Goal: Information Seeking & Learning: Learn about a topic

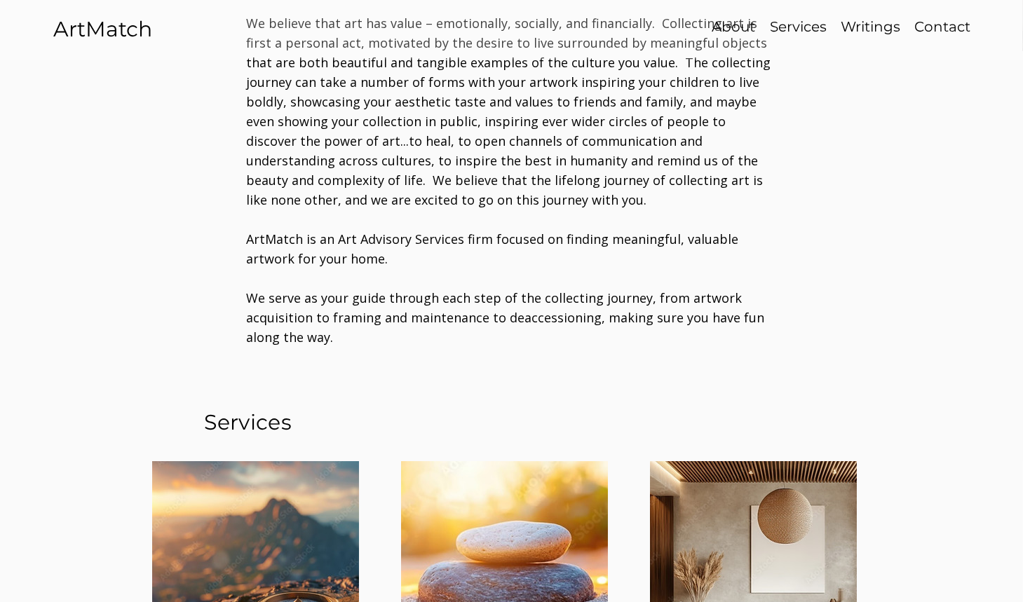
scroll to position [687, 0]
drag, startPoint x: 329, startPoint y: 337, endPoint x: 251, endPoint y: 252, distance: 115.6
drag, startPoint x: 251, startPoint y: 252, endPoint x: 246, endPoint y: 229, distance: 23.6
click at [247, 230] on span "ArtMatch is an Art Advisory Services firm focused on finding meaningful, valuab…" at bounding box center [493, 248] width 492 height 36
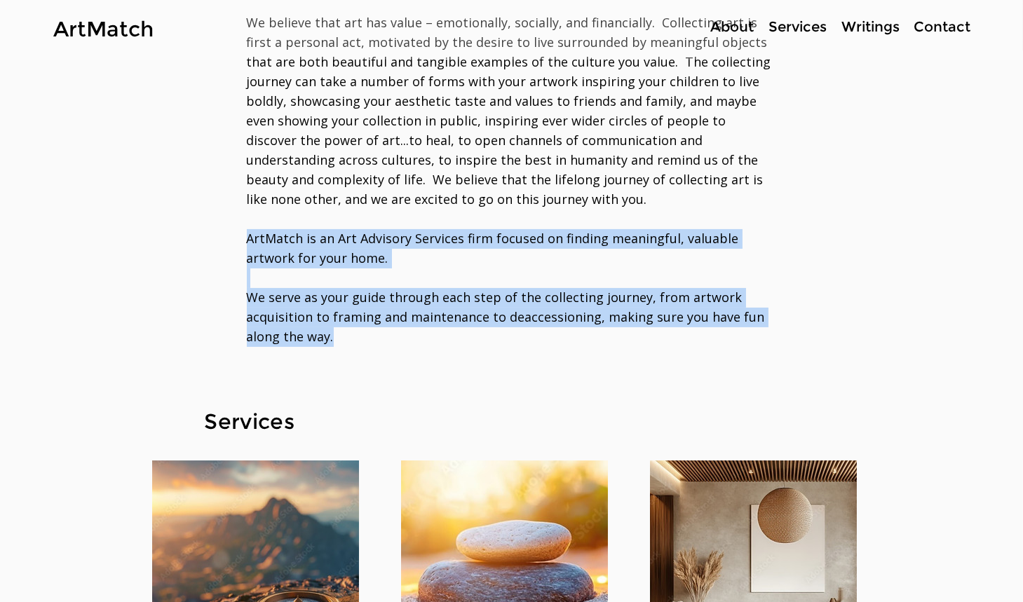
drag, startPoint x: 246, startPoint y: 229, endPoint x: 365, endPoint y: 336, distance: 159.9
click at [365, 336] on div "​We believe that art has value – emotionally, socially, and financially. Collec…" at bounding box center [511, 181] width 529 height 336
copy div "ArtMatch is an Art Advisory Services firm focused on finding meaningful, valuab…"
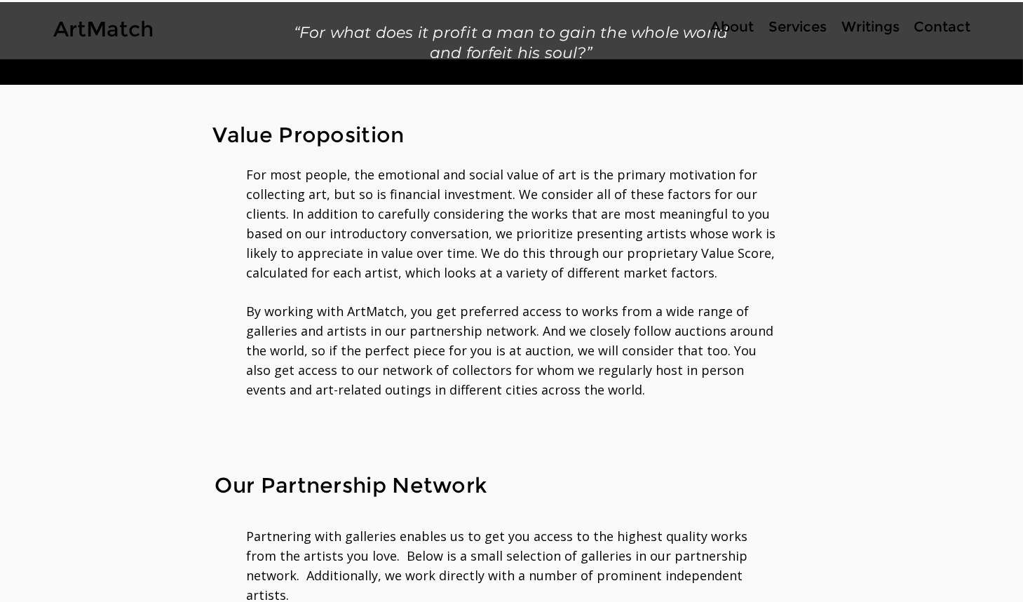
scroll to position [1732, 0]
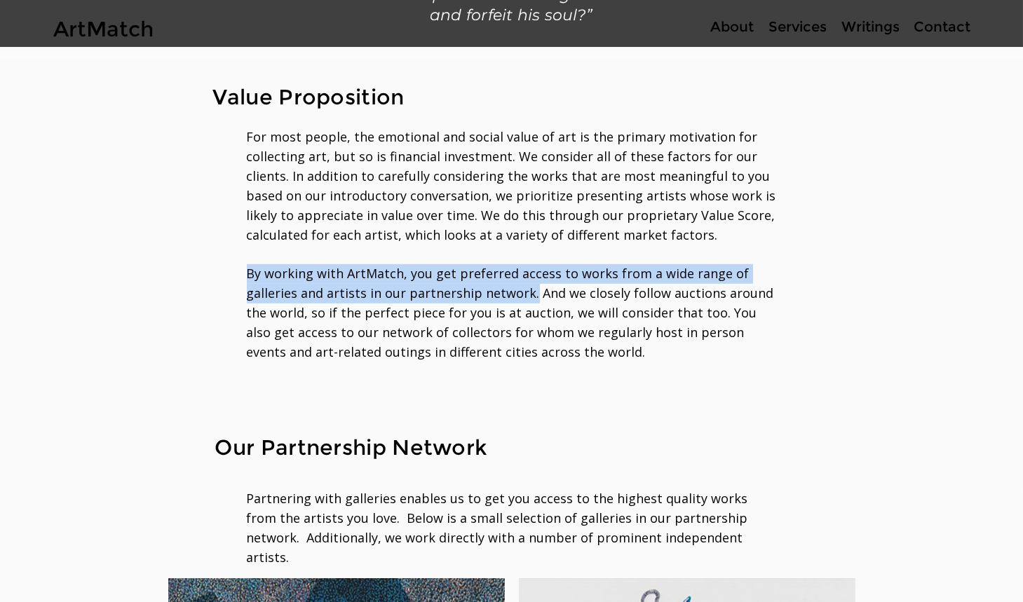
drag, startPoint x: 524, startPoint y: 294, endPoint x: 247, endPoint y: 274, distance: 278.3
click at [247, 274] on span "By working with ArtMatch, you get preferred access to works from a wide range o…" at bounding box center [510, 312] width 527 height 95
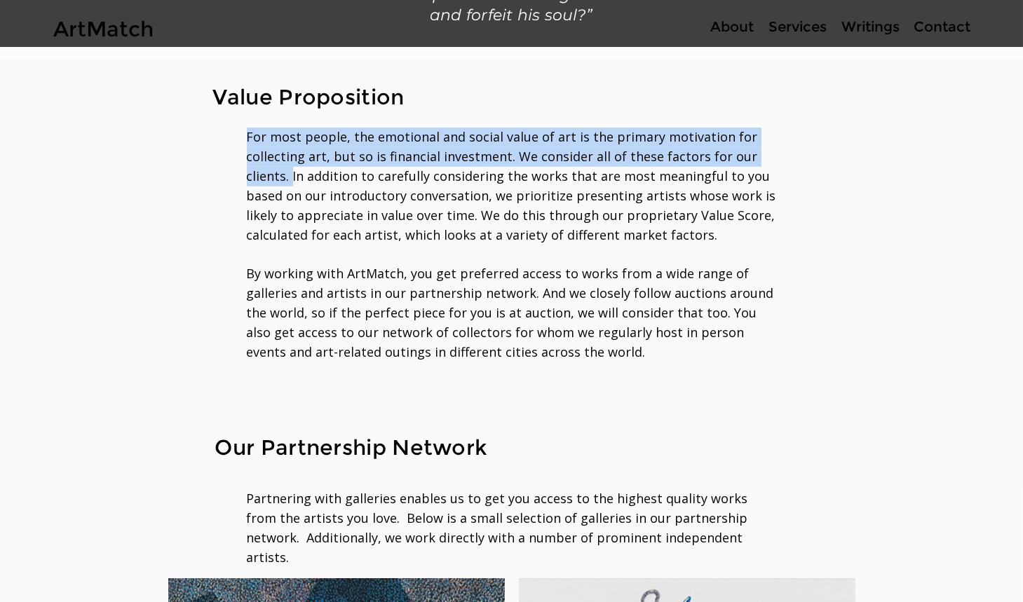
drag, startPoint x: 248, startPoint y: 139, endPoint x: 290, endPoint y: 173, distance: 53.8
click at [290, 173] on span "For most people, the emotional and social value of art is the primary motivatio…" at bounding box center [511, 185] width 529 height 115
copy span "For most people, the emotional and social value of art is the primary motivatio…"
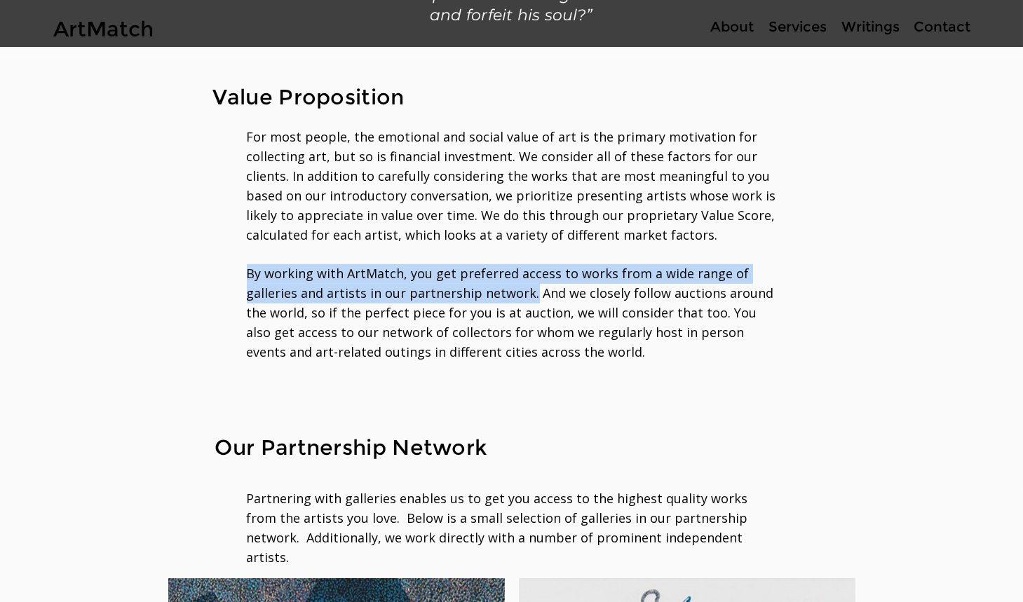
drag, startPoint x: 250, startPoint y: 270, endPoint x: 524, endPoint y: 290, distance: 275.5
click at [524, 290] on span "By working with ArtMatch, you get preferred access to works from a wide range o…" at bounding box center [510, 312] width 527 height 95
copy span "By working with ArtMatch, you get preferred access to works from a wide range o…"
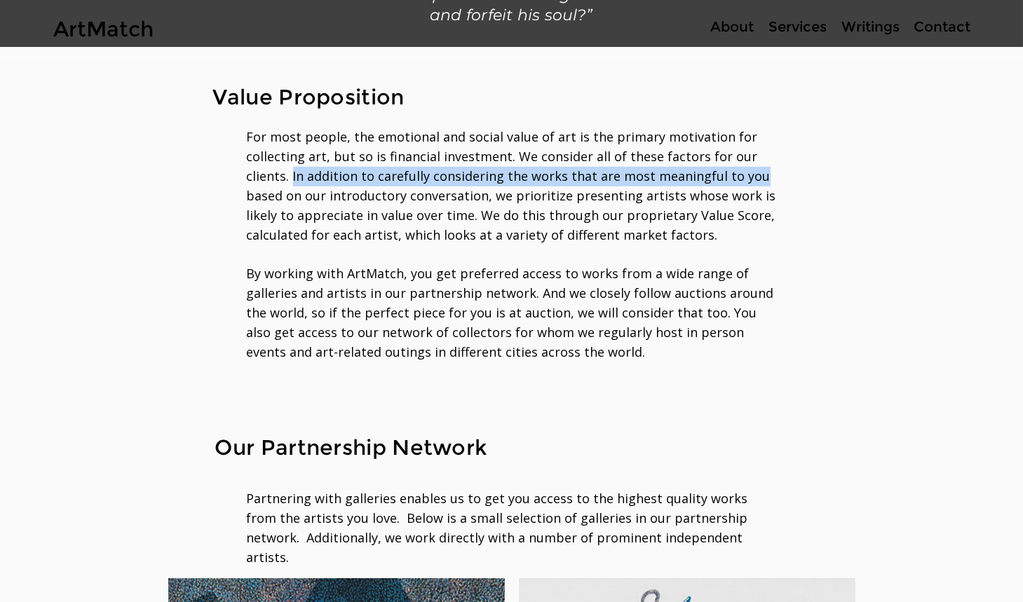
drag, startPoint x: 291, startPoint y: 178, endPoint x: 747, endPoint y: 173, distance: 456.4
click at [747, 173] on span "For most people, the emotional and social value of art is the primary motivatio…" at bounding box center [511, 185] width 529 height 115
copy span "In addition to carefully considering the works that are most meaningful to you"
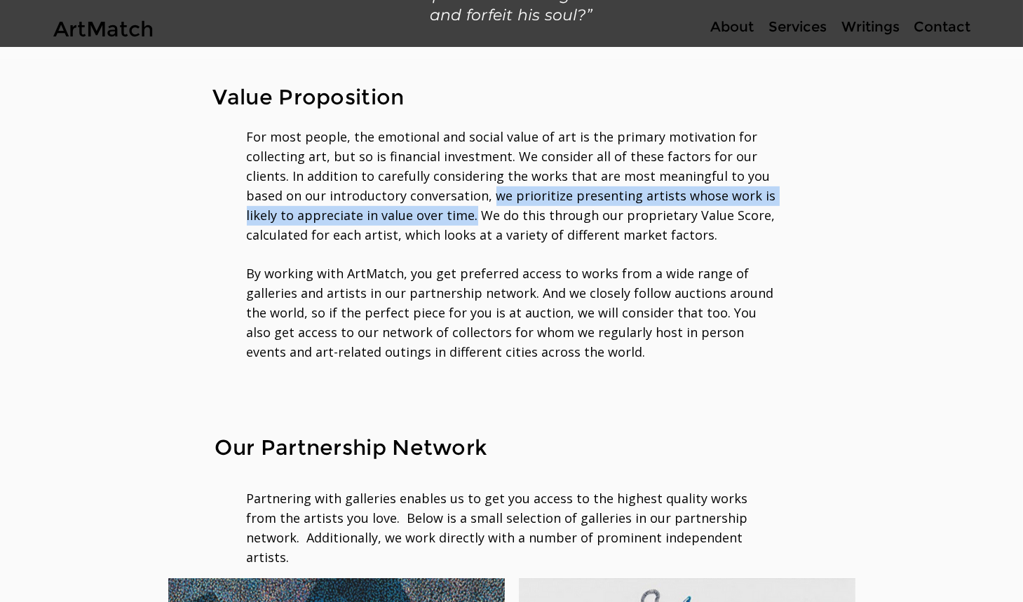
drag, startPoint x: 486, startPoint y: 196, endPoint x: 467, endPoint y: 210, distance: 23.1
click at [467, 210] on span "For most people, the emotional and social value of art is the primary motivatio…" at bounding box center [511, 185] width 529 height 115
copy span "we prioritize presenting artists whose work is likely to appreciate in value ov…"
drag, startPoint x: 476, startPoint y: 214, endPoint x: 735, endPoint y: 233, distance: 259.4
click at [735, 233] on p "For most people, the emotional and social value of art is the primary motivatio…" at bounding box center [511, 187] width 529 height 118
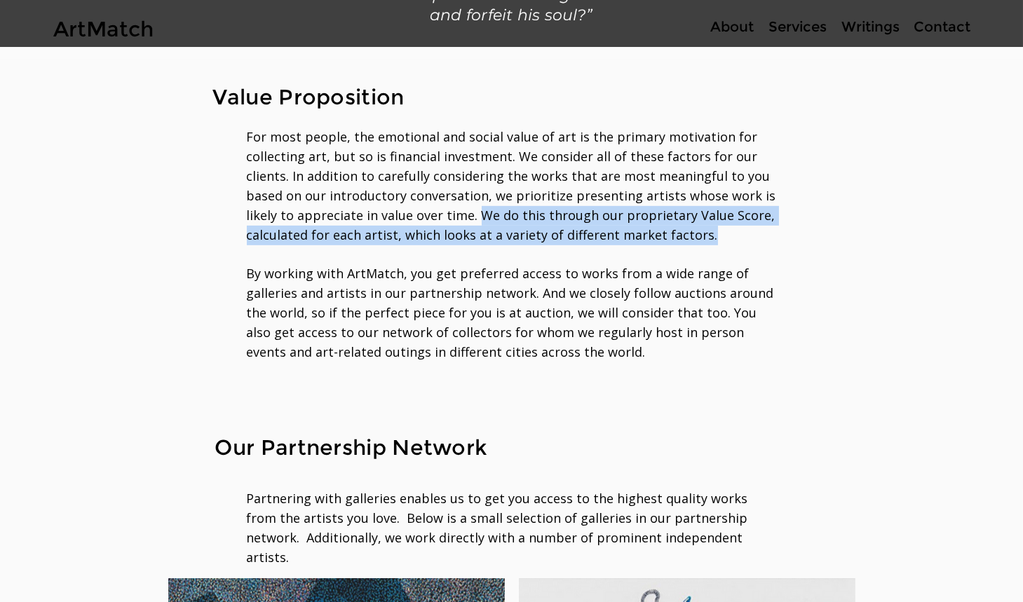
copy span "We do this through our proprietary Value Score, calculated for each artist, whi…"
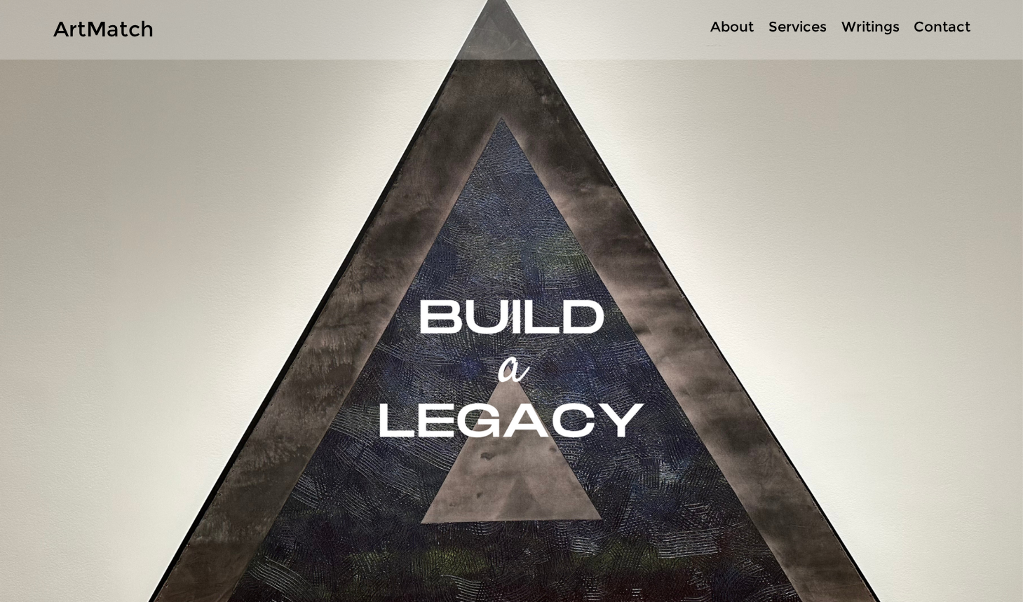
scroll to position [0, 0]
